Goal: Task Accomplishment & Management: Use online tool/utility

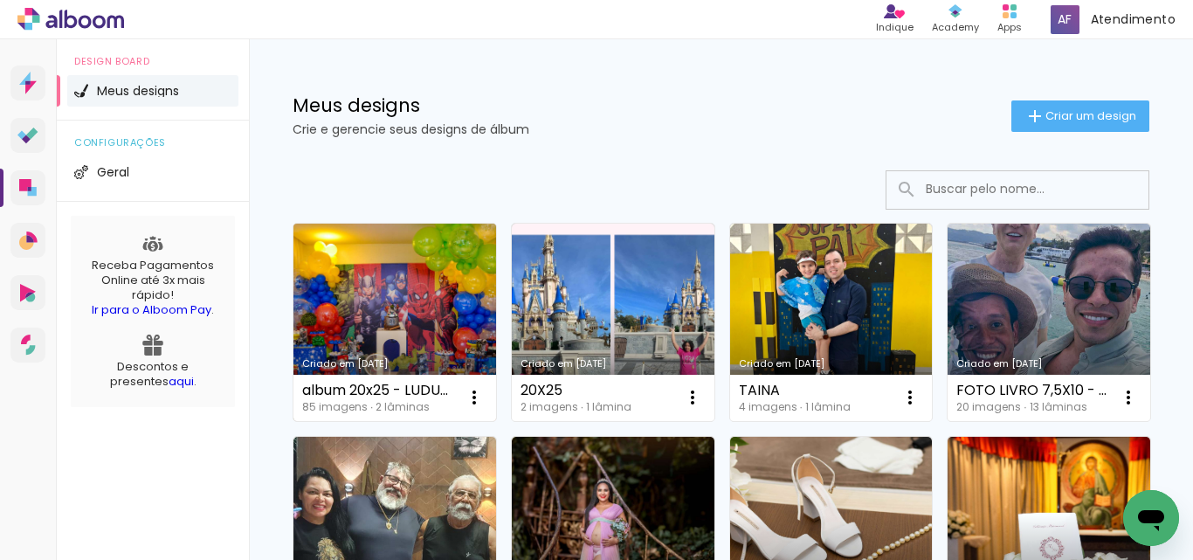
click at [405, 317] on link "Criado em [DATE]" at bounding box center [394, 322] width 203 height 197
